Goal: Find specific page/section: Find specific page/section

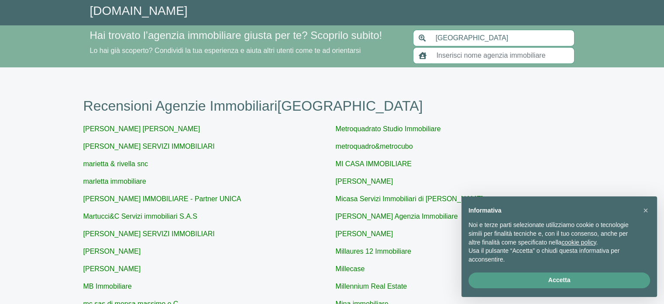
scroll to position [187, 0]
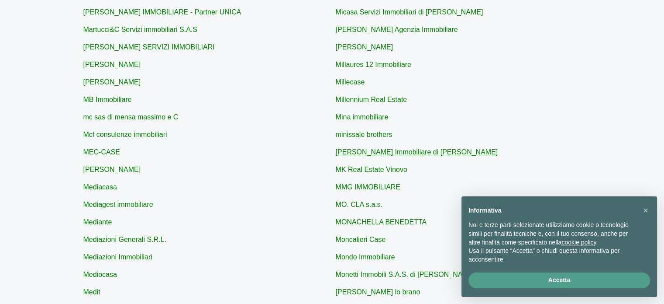
click at [392, 152] on link "[PERSON_NAME] Immobiliare di [PERSON_NAME]" at bounding box center [417, 151] width 163 height 7
type input "[PERSON_NAME] Immobiliare di [PERSON_NAME]"
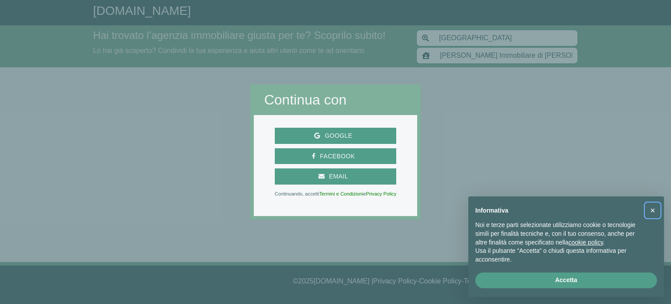
click at [650, 211] on span "×" at bounding box center [652, 210] width 5 height 10
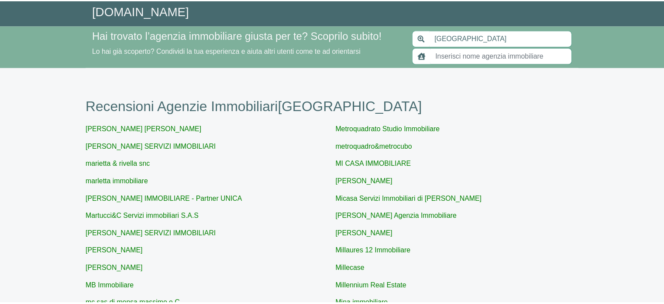
scroll to position [187, 0]
